Goal: Task Accomplishment & Management: Manage account settings

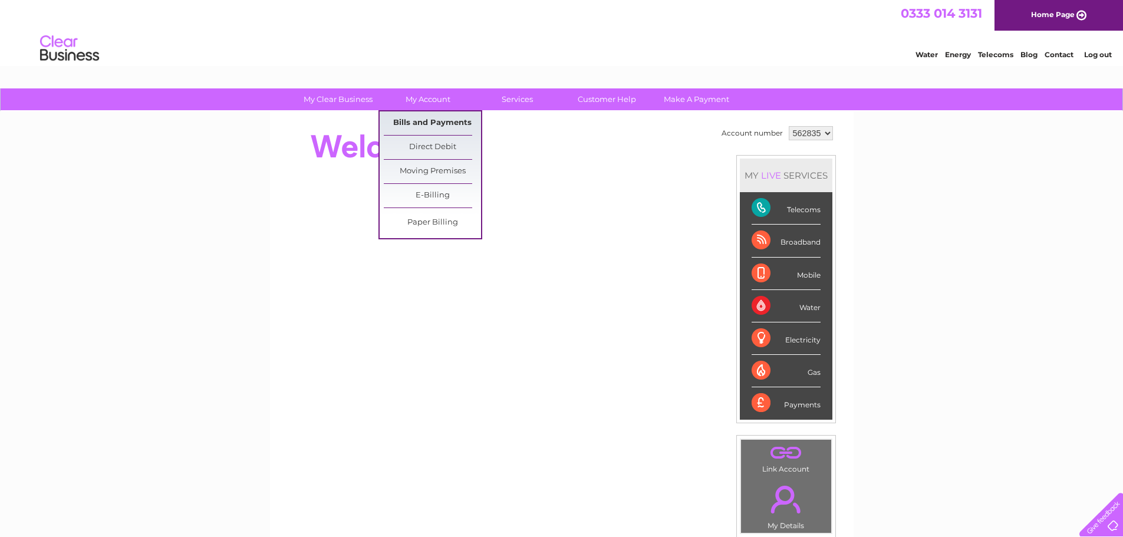
click at [415, 128] on link "Bills and Payments" at bounding box center [432, 123] width 97 height 24
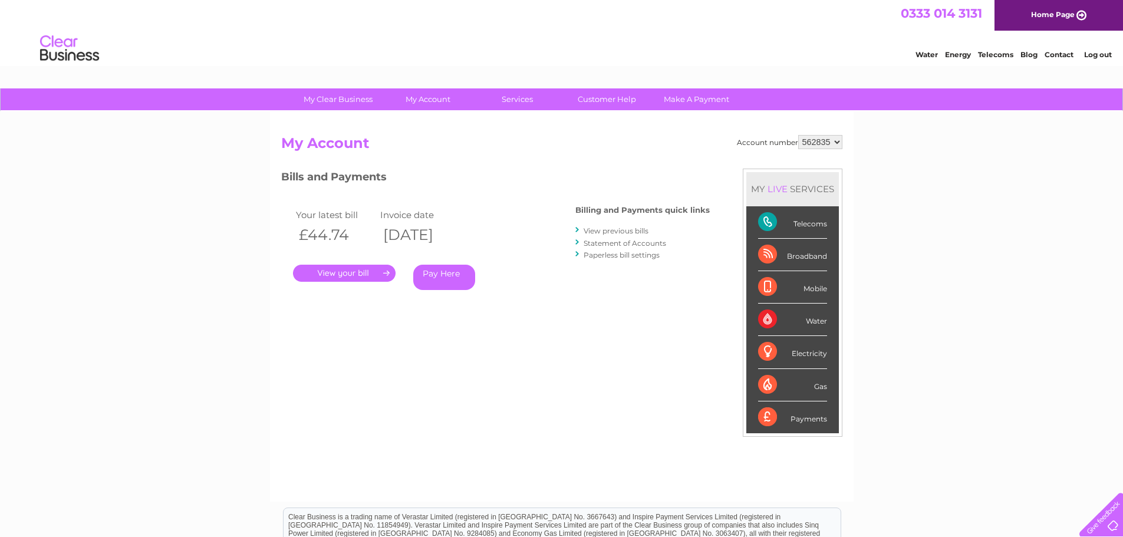
click at [333, 269] on link "." at bounding box center [344, 273] width 103 height 17
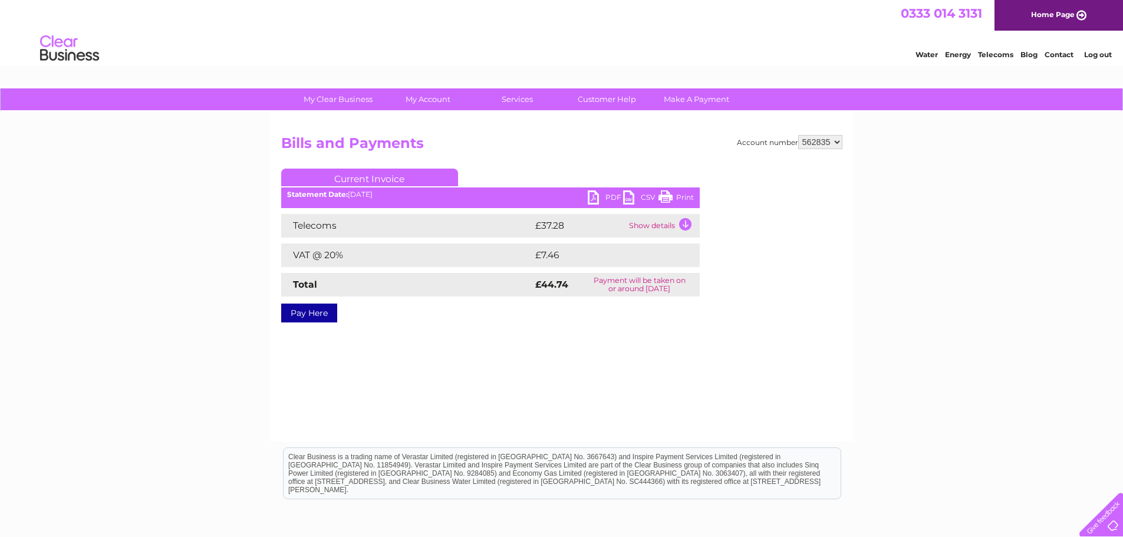
click at [604, 195] on link "PDF" at bounding box center [605, 198] width 35 height 17
